Goal: Information Seeking & Learning: Learn about a topic

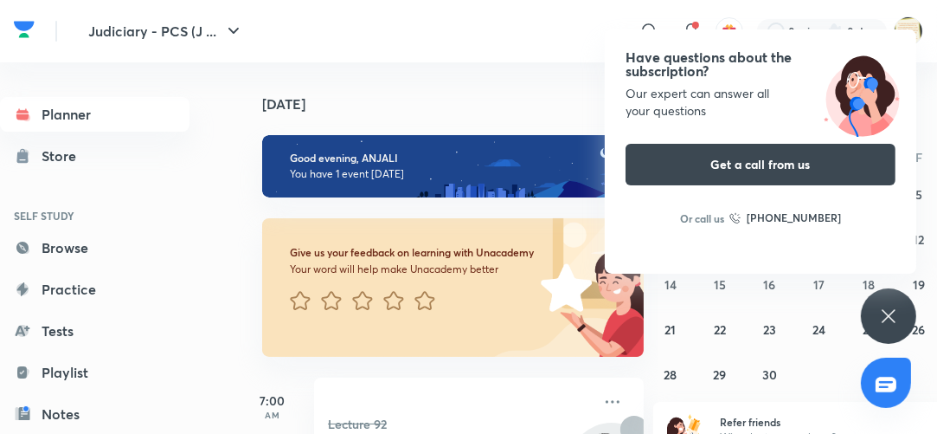
click at [890, 312] on icon at bounding box center [889, 316] width 21 height 21
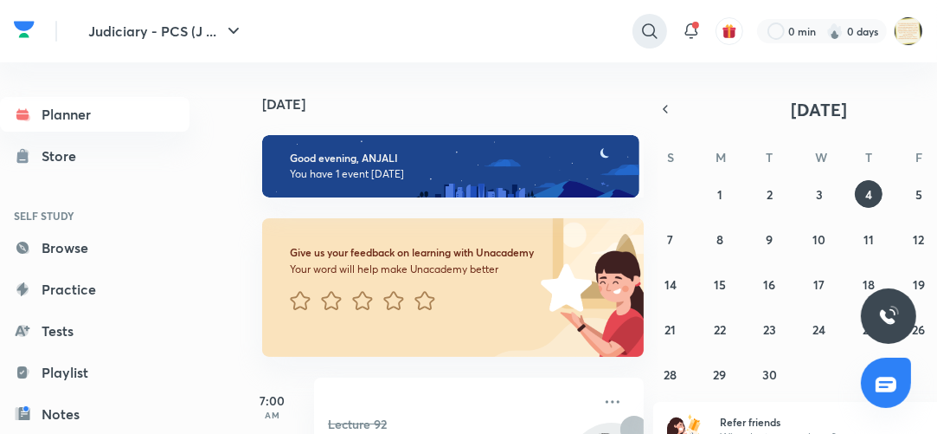
click at [648, 30] on icon at bounding box center [650, 31] width 21 height 21
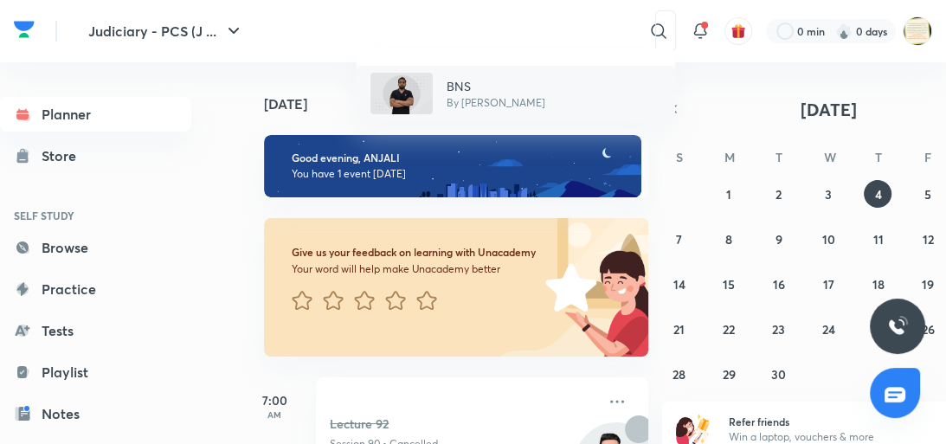
click at [467, 84] on p "BNS" at bounding box center [496, 86] width 99 height 18
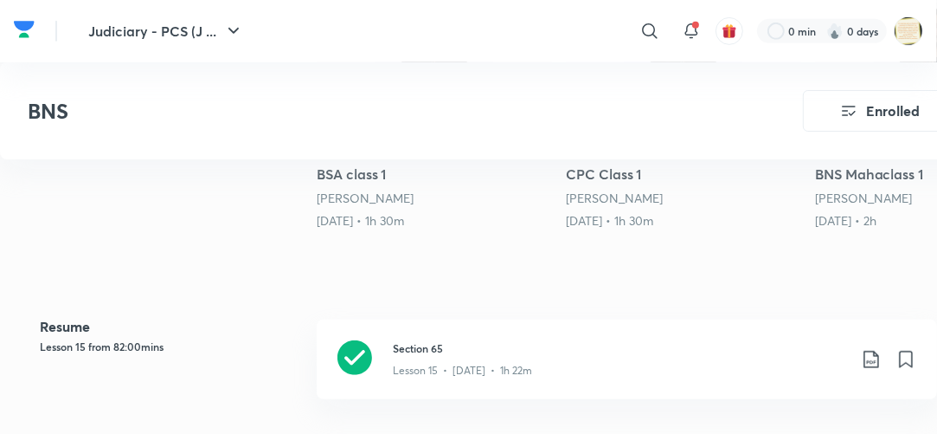
scroll to position [637, 0]
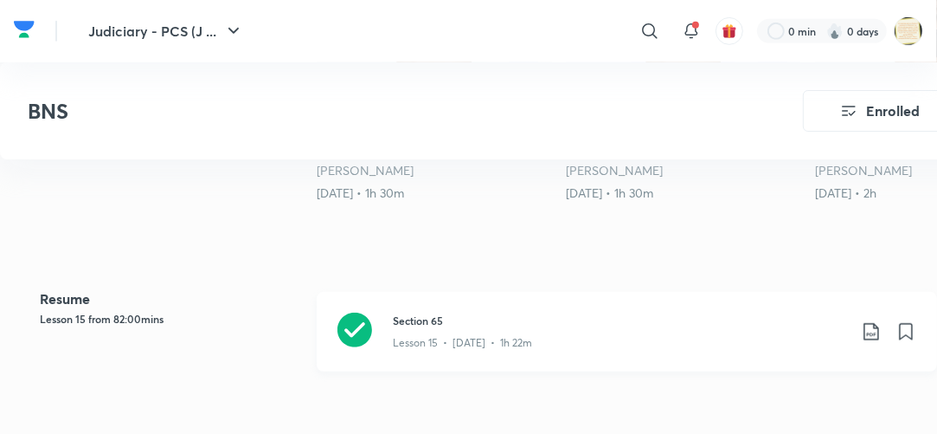
click at [352, 330] on icon at bounding box center [355, 329] width 35 height 35
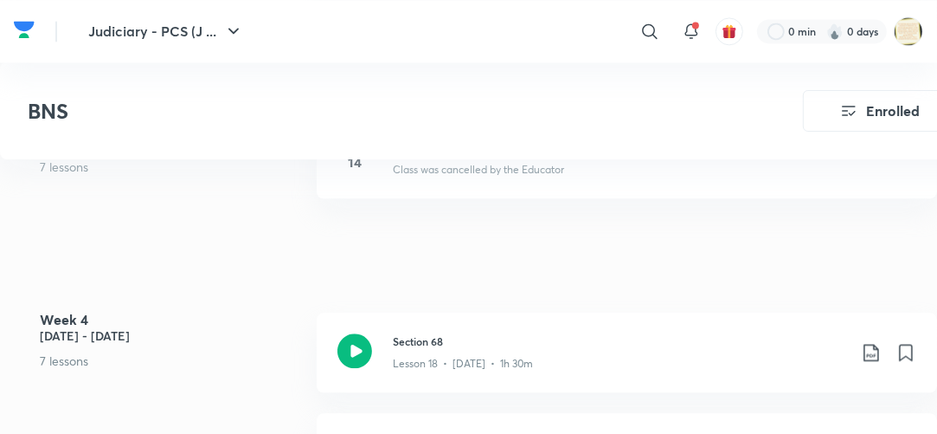
scroll to position [2853, 0]
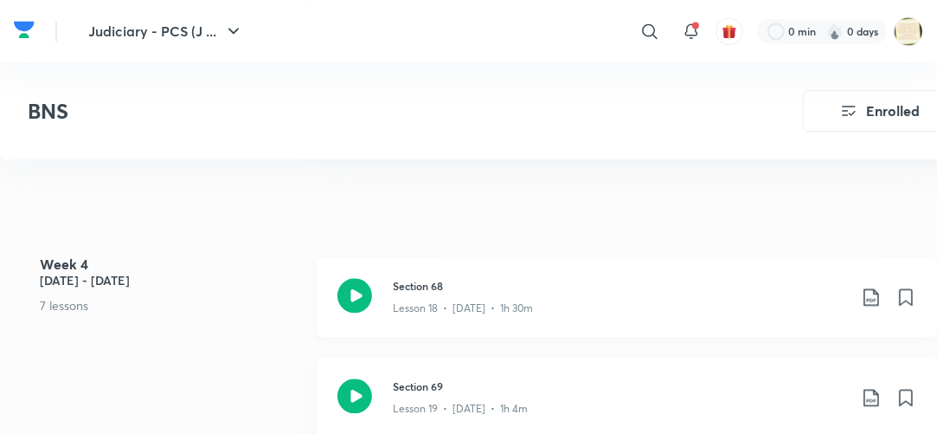
click at [357, 291] on icon at bounding box center [355, 295] width 35 height 35
